Goal: Navigation & Orientation: Find specific page/section

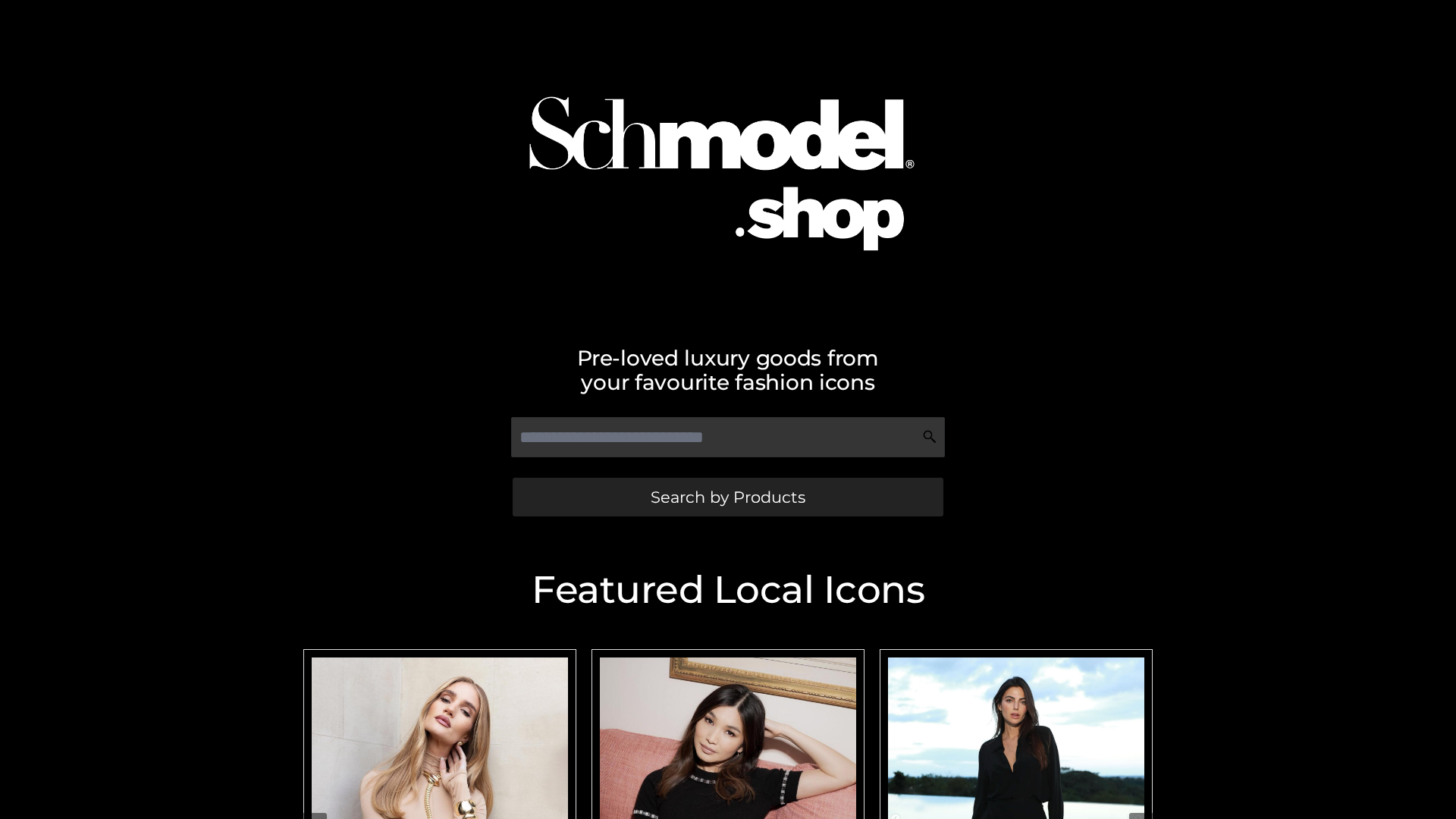
click at [728, 497] on span "Search by Products" at bounding box center [728, 497] width 154 height 16
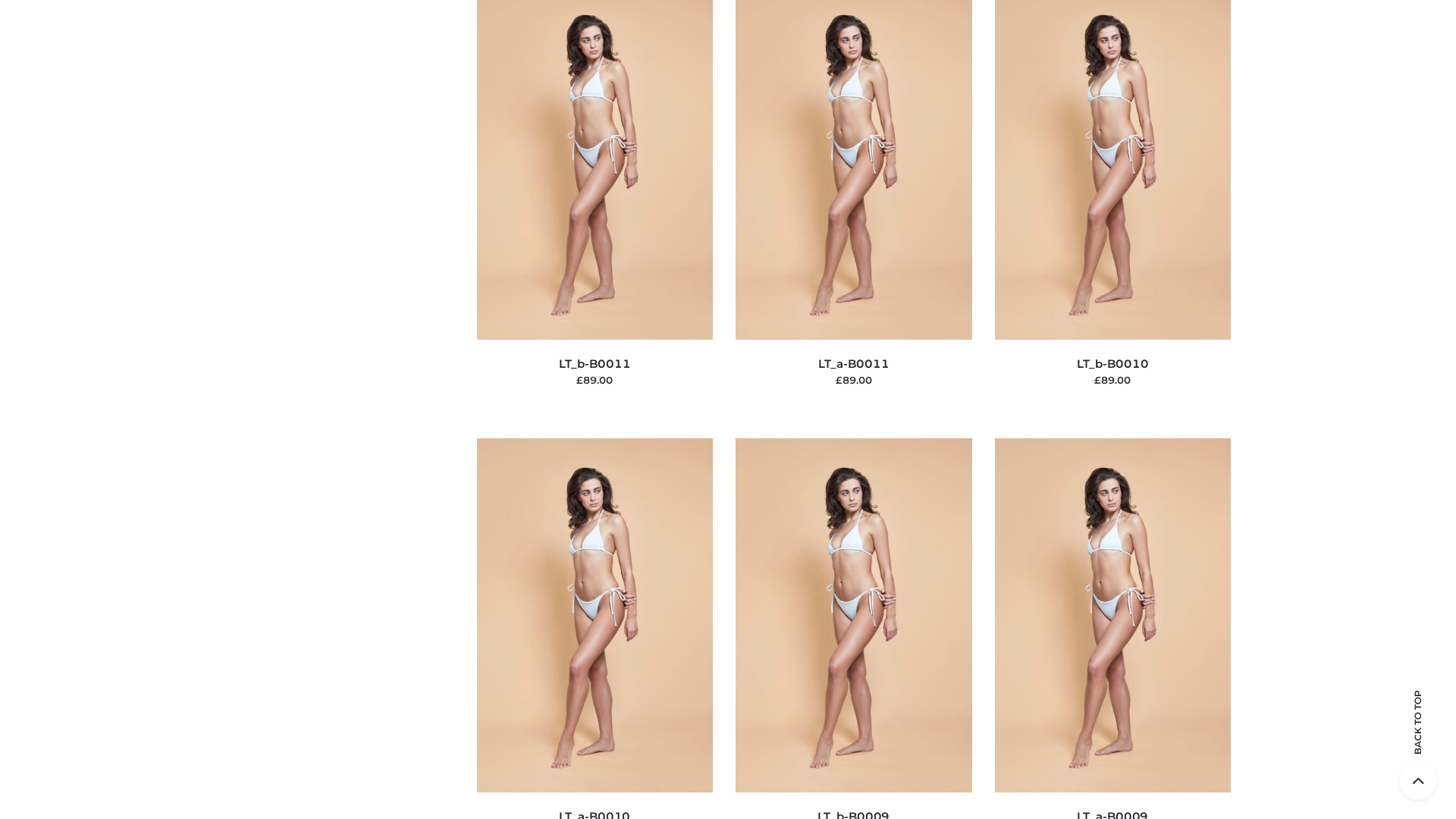
scroll to position [6812, 0]
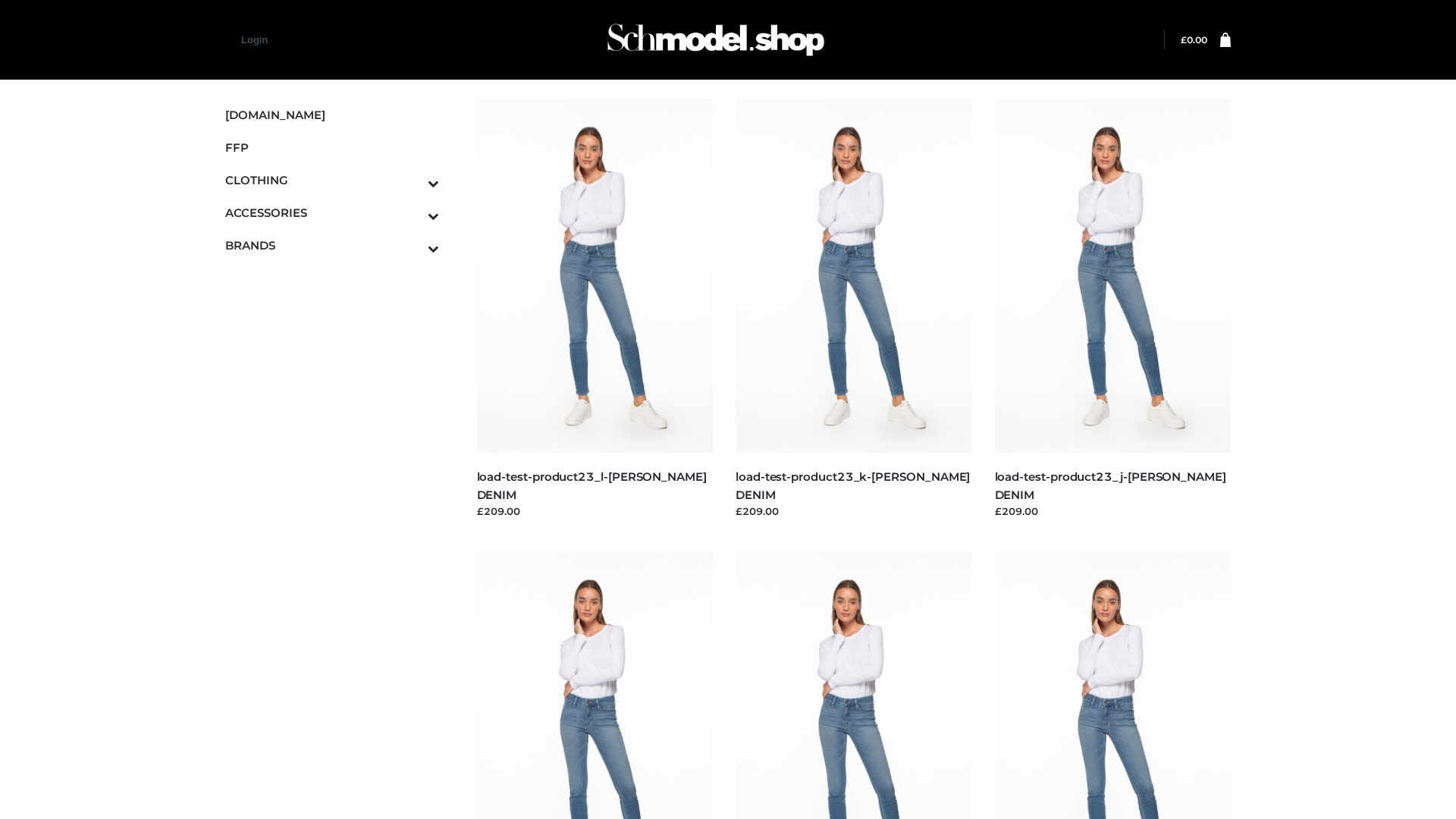
scroll to position [1330, 0]
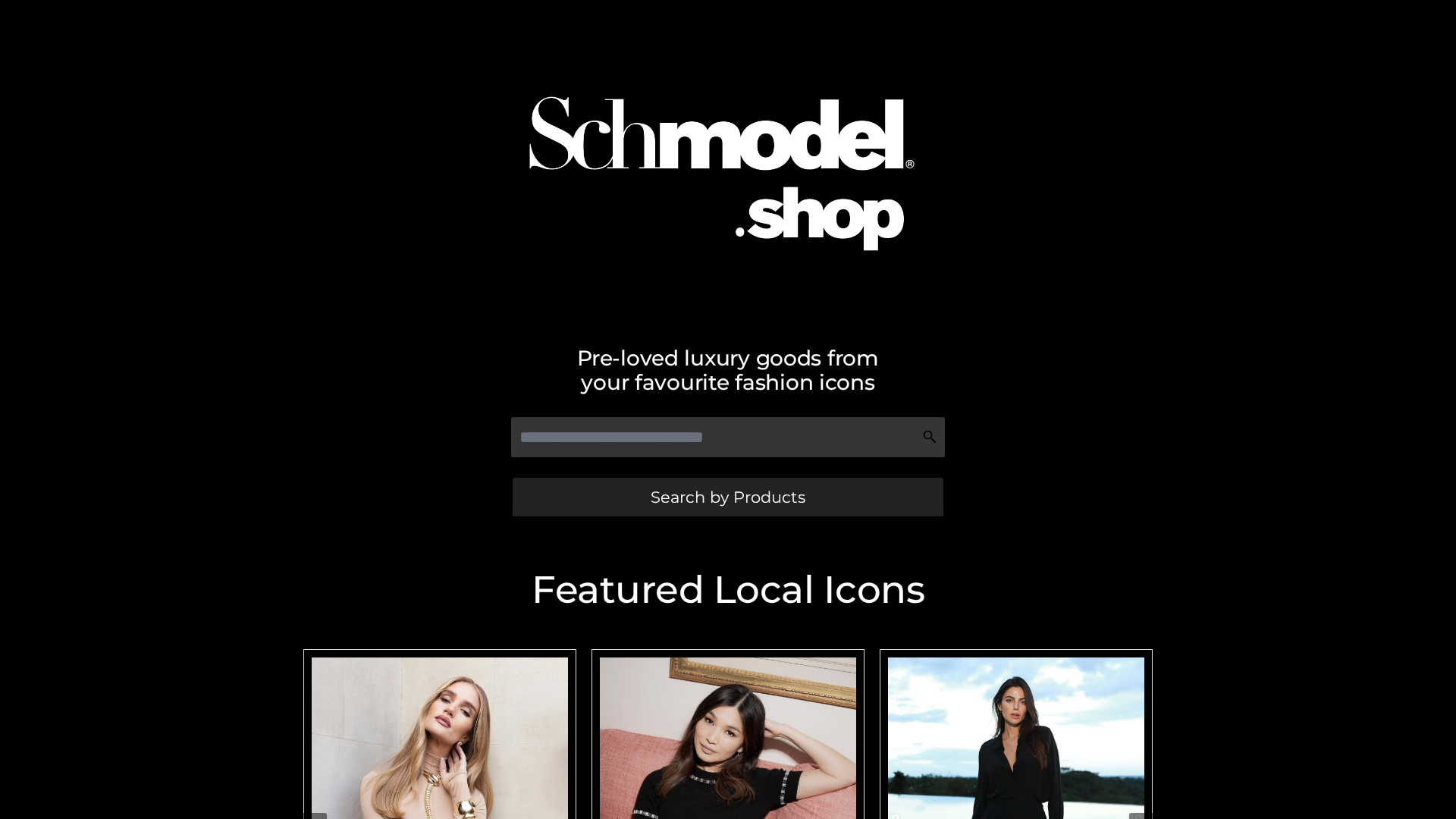
click at [728, 497] on span "Search by Products" at bounding box center [728, 497] width 154 height 16
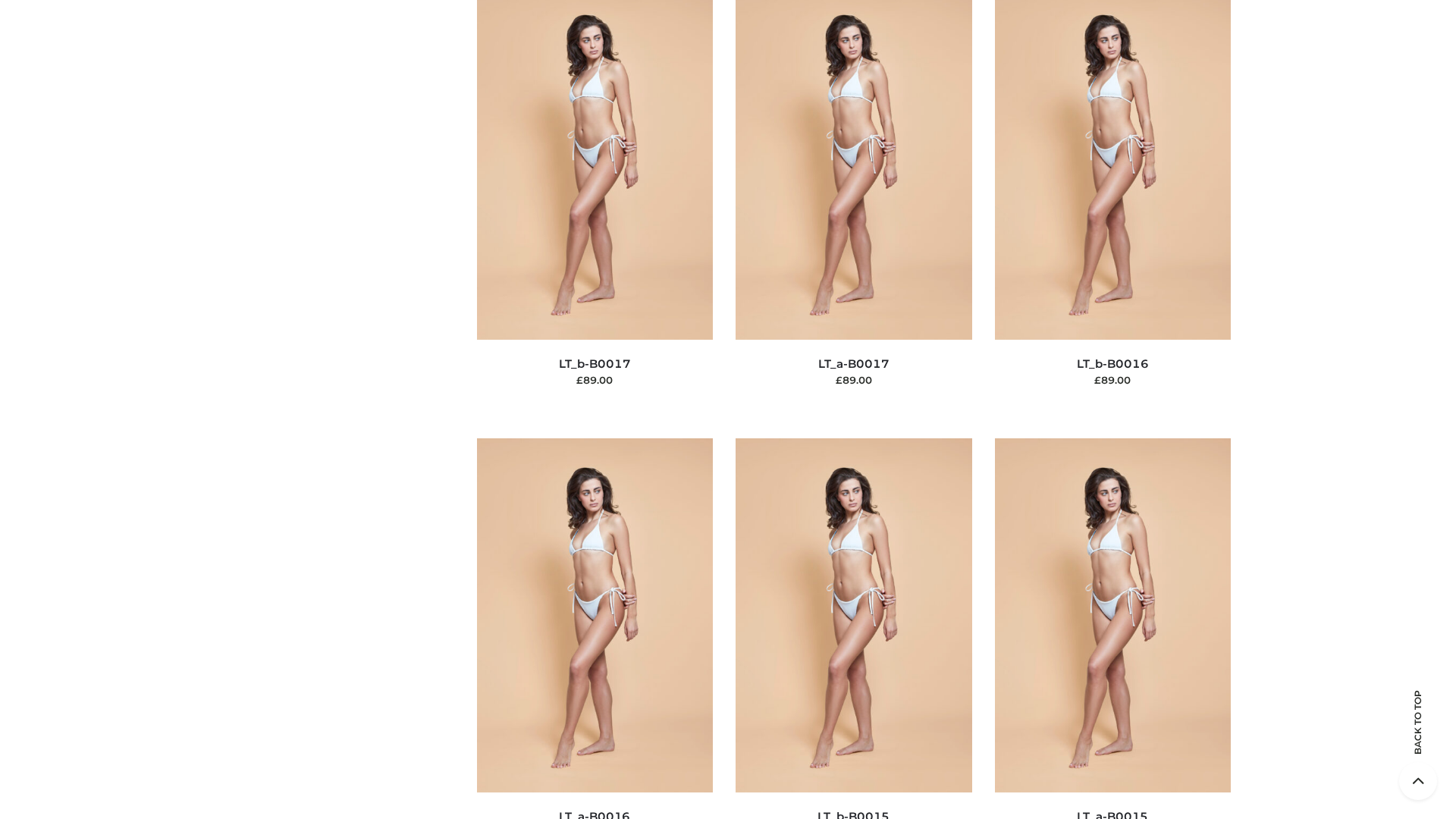
scroll to position [4985, 0]
